Goal: Task Accomplishment & Management: Manage account settings

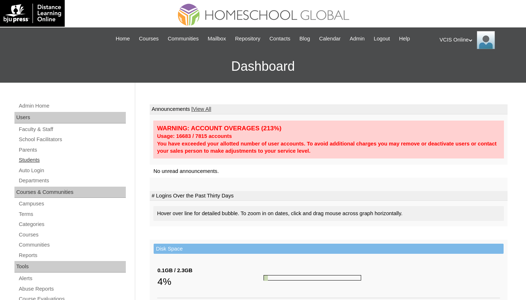
click at [48, 162] on link "Students" at bounding box center [72, 160] width 108 height 9
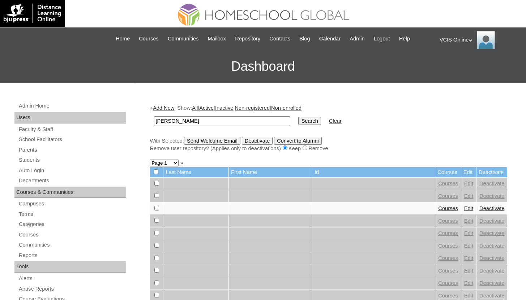
type input "[PERSON_NAME]"
click at [298, 117] on input "Search" at bounding box center [309, 121] width 22 height 8
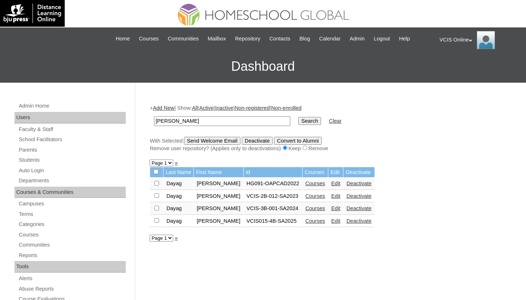
click at [325, 222] on link "Courses" at bounding box center [315, 221] width 20 height 6
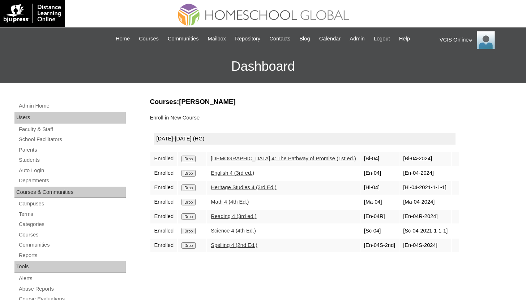
click at [223, 233] on link "Science 4 (4th Ed.)" at bounding box center [233, 231] width 45 height 6
drag, startPoint x: 298, startPoint y: 188, endPoint x: 204, endPoint y: 191, distance: 93.7
click at [204, 191] on tr "Enrolled Drop Heritage Studies 4 (3rd Ed.) [Hi-04] [Hi-04-2021-1-1-1]" at bounding box center [304, 188] width 309 height 14
copy tr "Heritage Studies 4 (3rd Ed.)"
drag, startPoint x: 281, startPoint y: 234, endPoint x: 212, endPoint y: 234, distance: 68.7
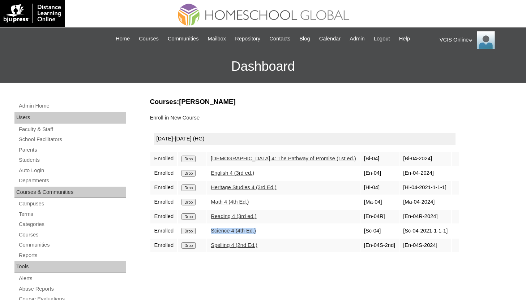
click at [212, 234] on td "Science 4 (4th Ed.)" at bounding box center [283, 232] width 153 height 14
copy link "Science 4 (4th Ed.)"
drag, startPoint x: 295, startPoint y: 187, endPoint x: 203, endPoint y: 192, distance: 92.6
click at [203, 192] on tr "Enrolled Drop Heritage Studies 4 (3rd Ed.) [Hi-04] [Hi-04-2021-1-1-1]" at bounding box center [304, 188] width 309 height 14
copy tr "Heritage Studies 4 (3rd Ed.)"
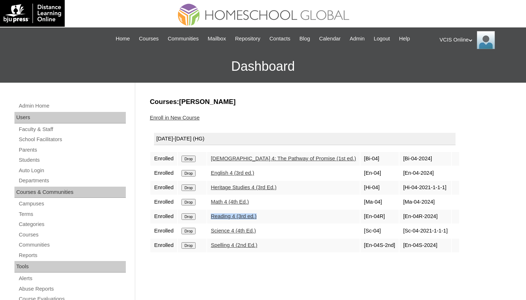
drag, startPoint x: 275, startPoint y: 221, endPoint x: 215, endPoint y: 218, distance: 59.3
click at [215, 218] on td "Reading 4 (3rd ed.)" at bounding box center [283, 217] width 153 height 14
copy link "Reading 4 (3rd ed.)"
